Goal: Find contact information: Obtain details needed to contact an individual or organization

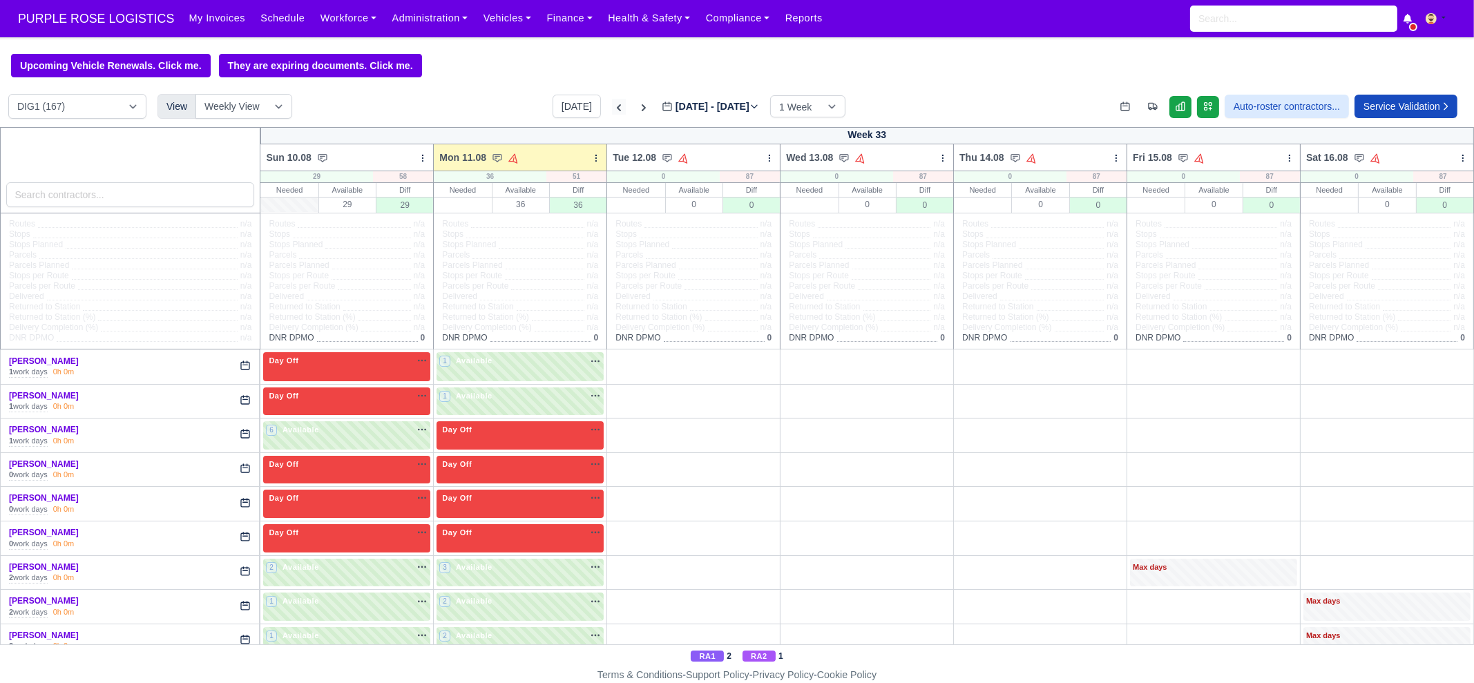
click at [617, 111] on icon at bounding box center [619, 107] width 4 height 7
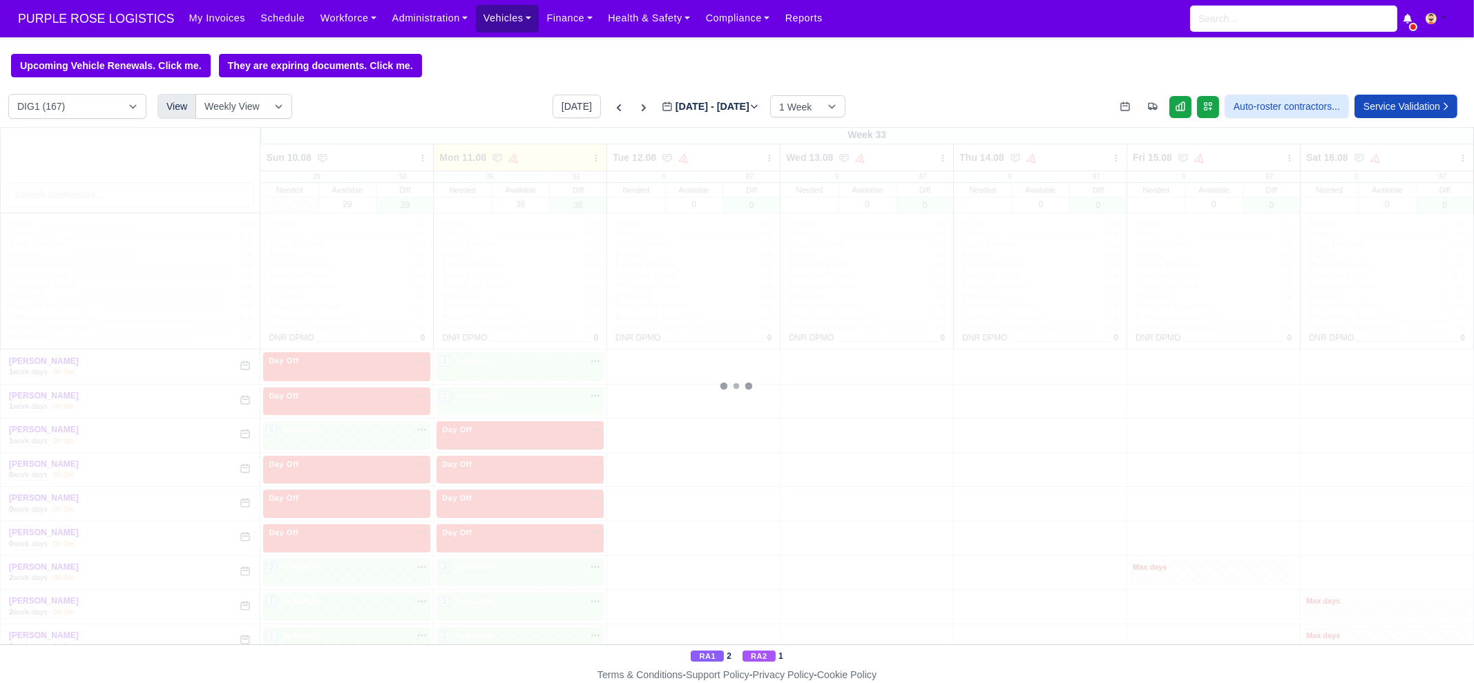
type input "2025-08-04"
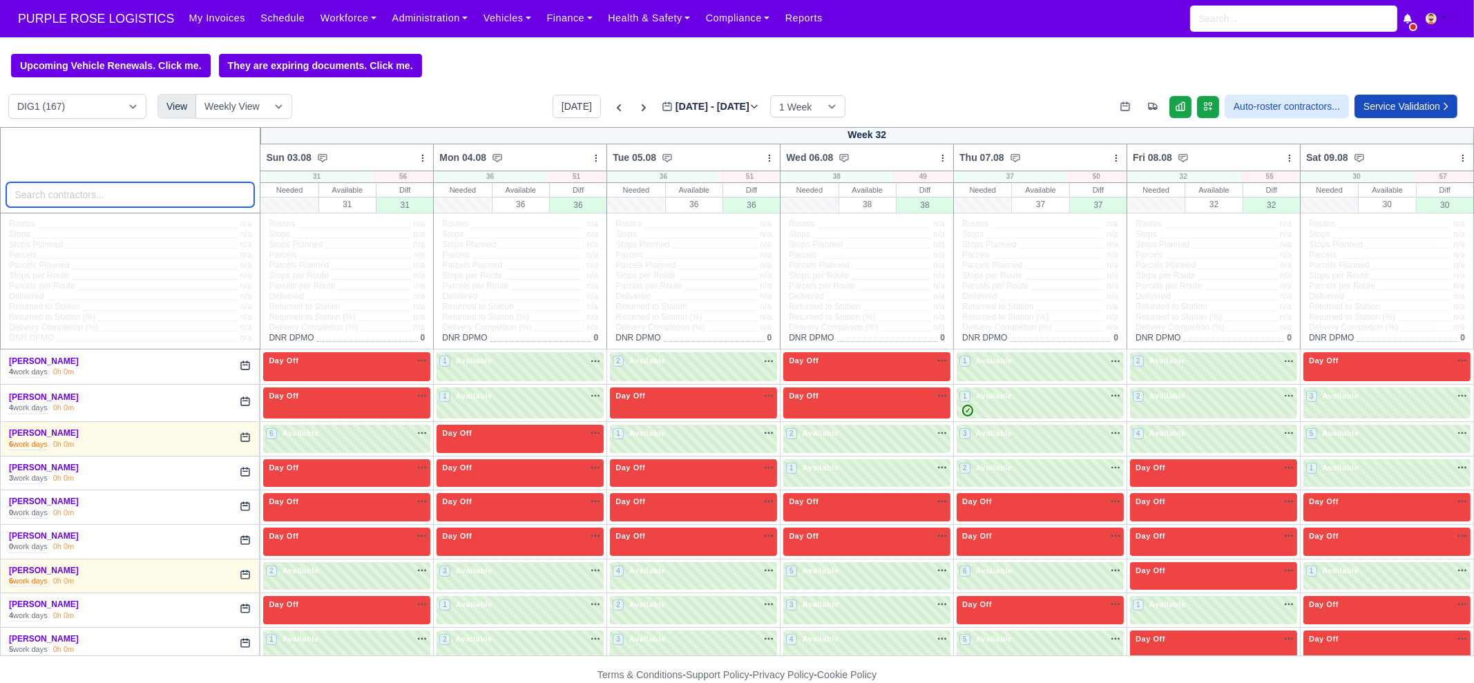
click at [126, 204] on input "search" at bounding box center [130, 194] width 249 height 25
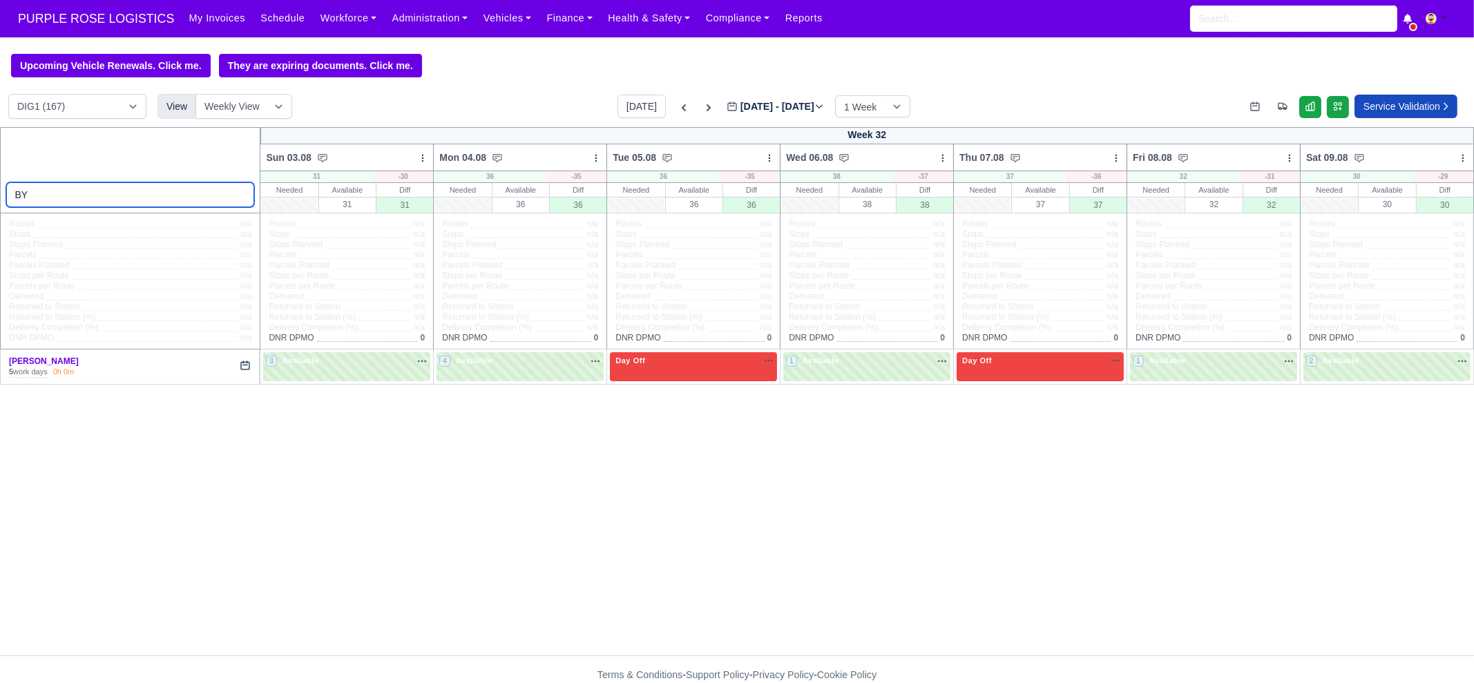
type input "BY"
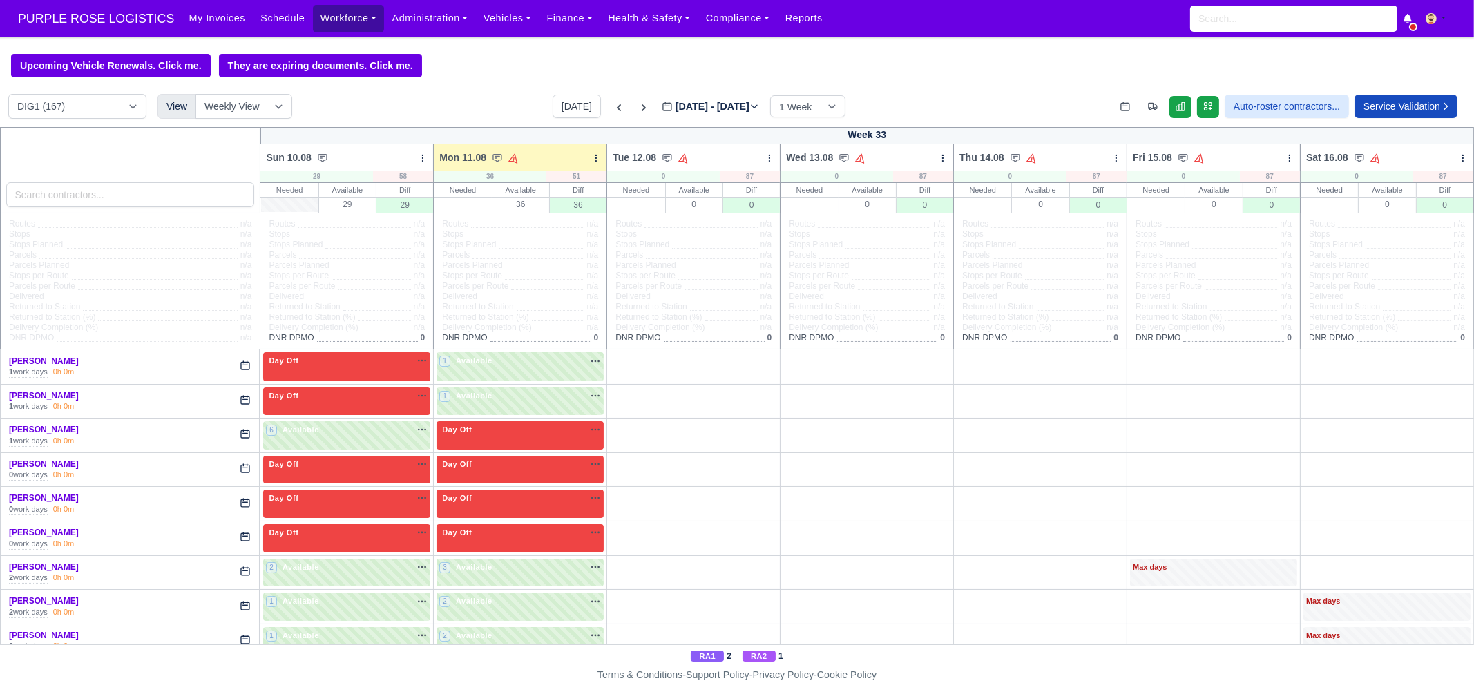
click at [334, 22] on link "Workforce" at bounding box center [349, 18] width 72 height 27
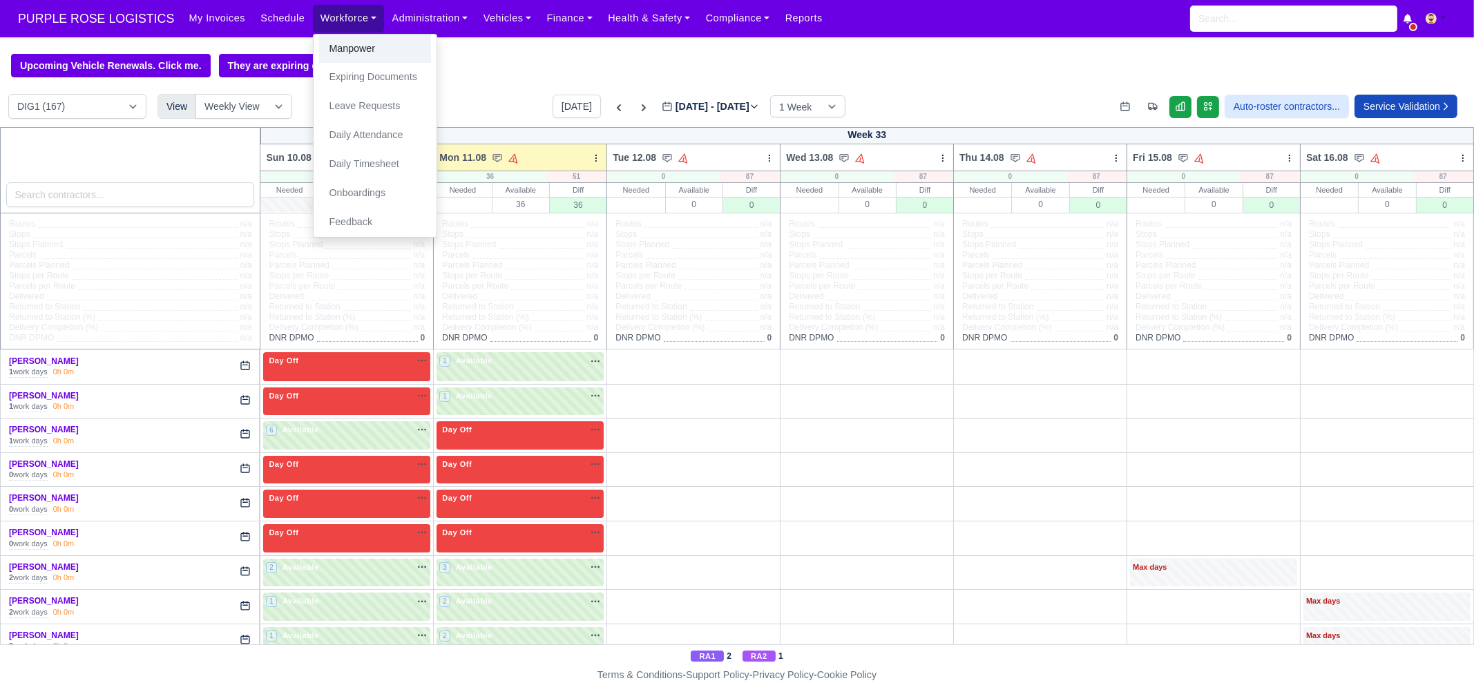
click at [345, 49] on link "Manpower" at bounding box center [375, 49] width 112 height 29
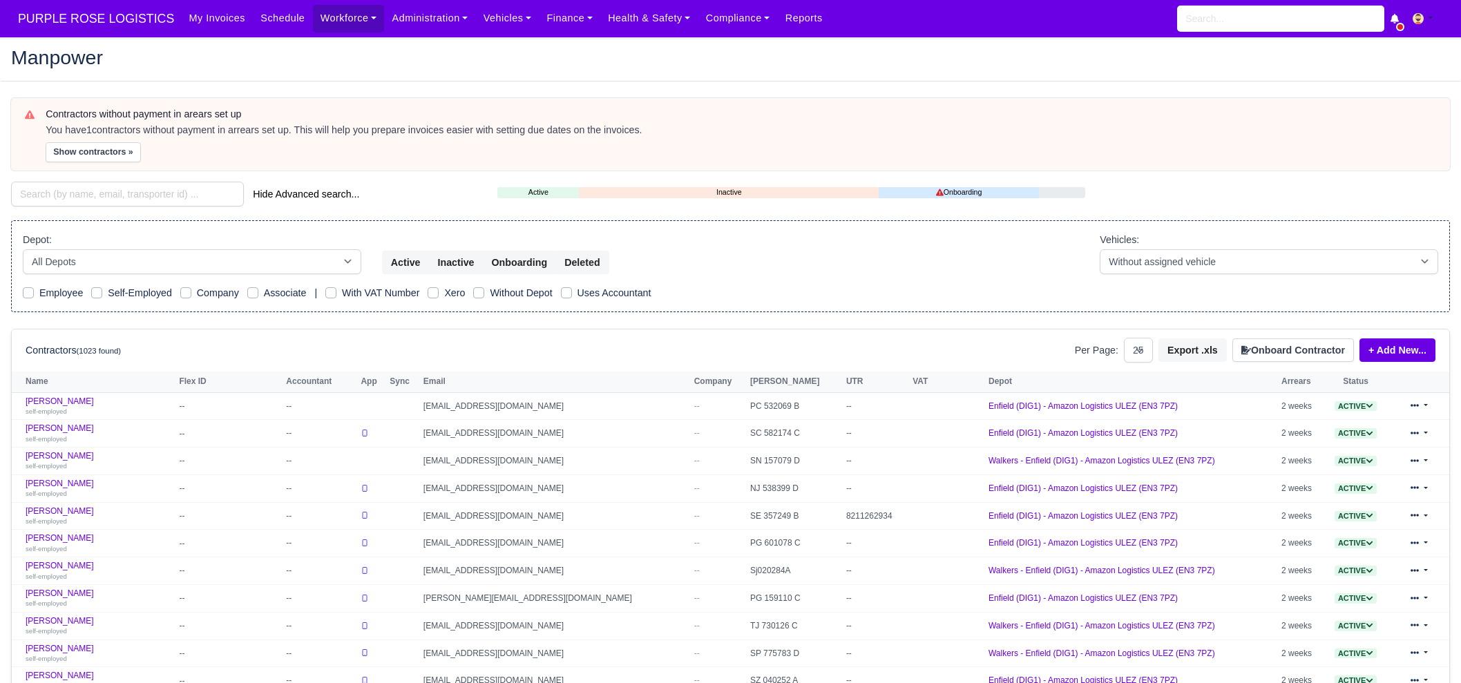
select select "25"
click at [189, 188] on input "search" at bounding box center [127, 194] width 233 height 25
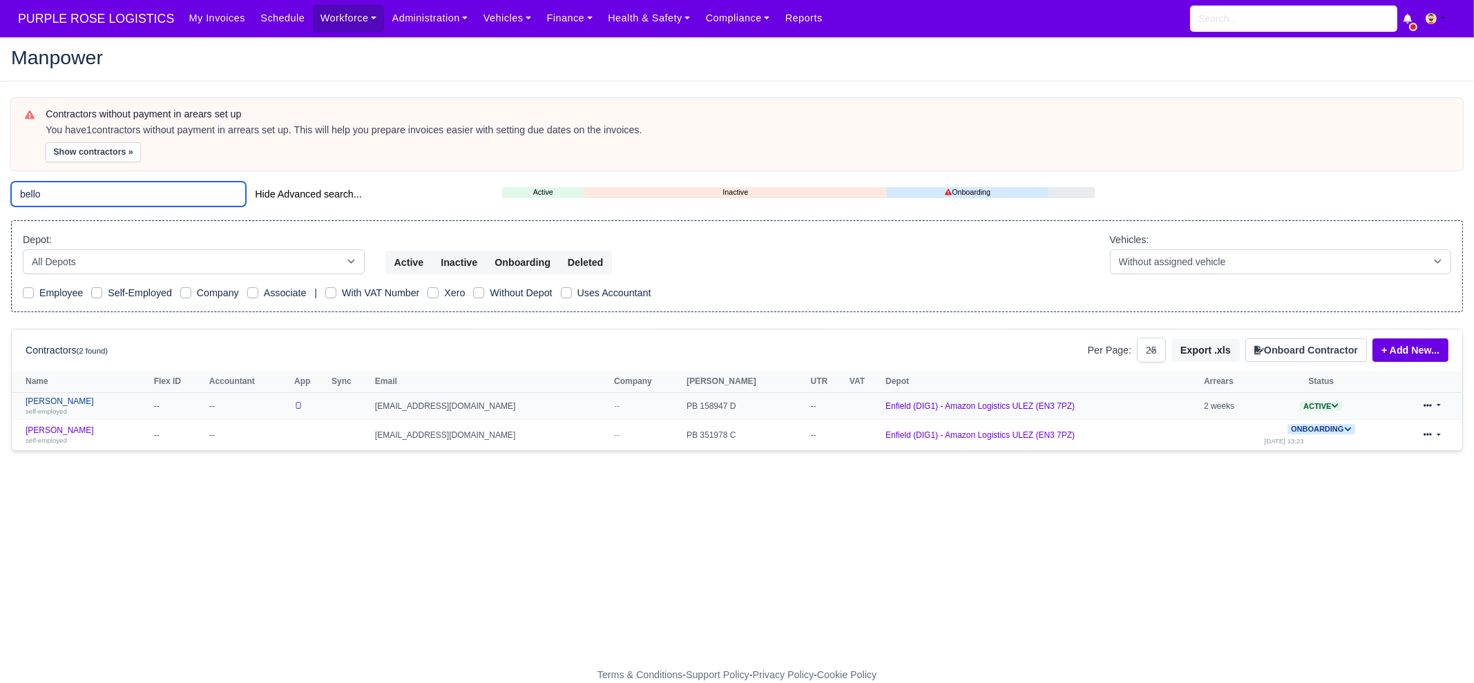
type input "bello"
click at [90, 409] on div "self-employed" at bounding box center [87, 411] width 122 height 10
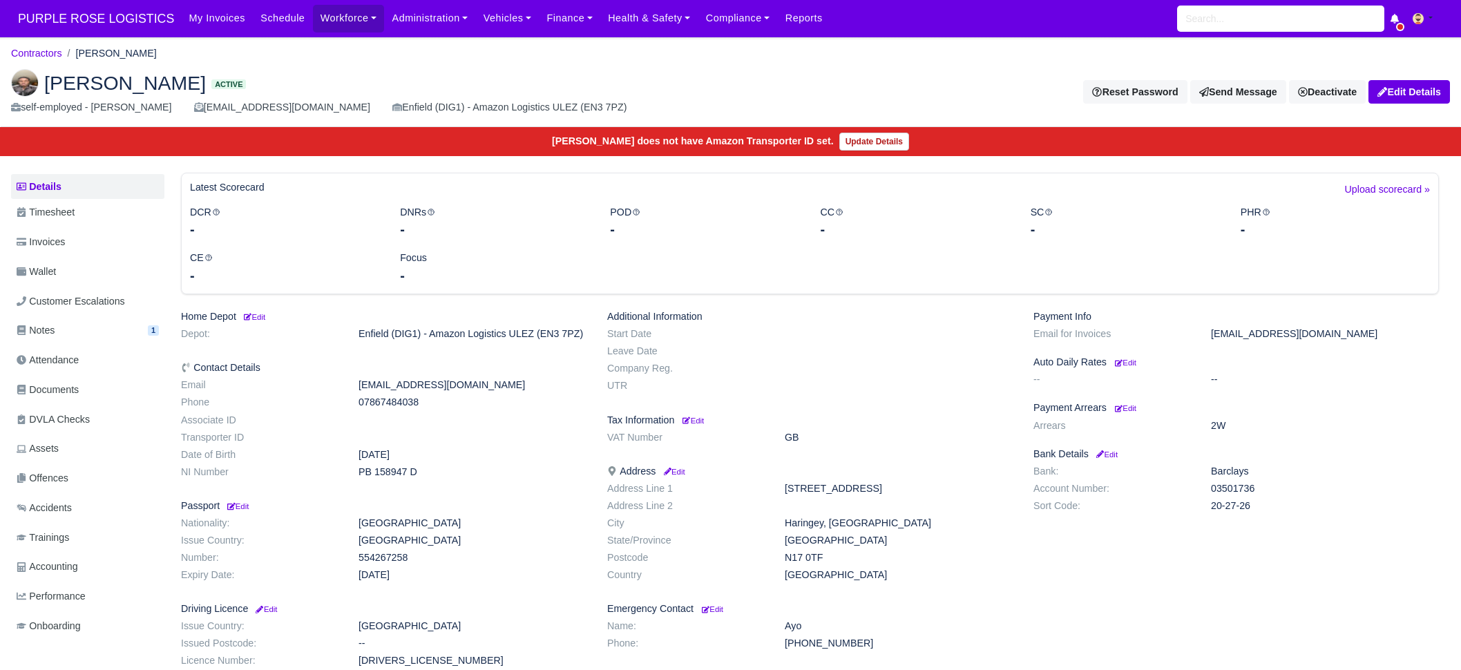
click at [230, 107] on div "fizayobell17@outlook.com" at bounding box center [282, 107] width 176 height 16
copy div "fizayobell17@outlook.com"
